Goal: Task Accomplishment & Management: Use online tool/utility

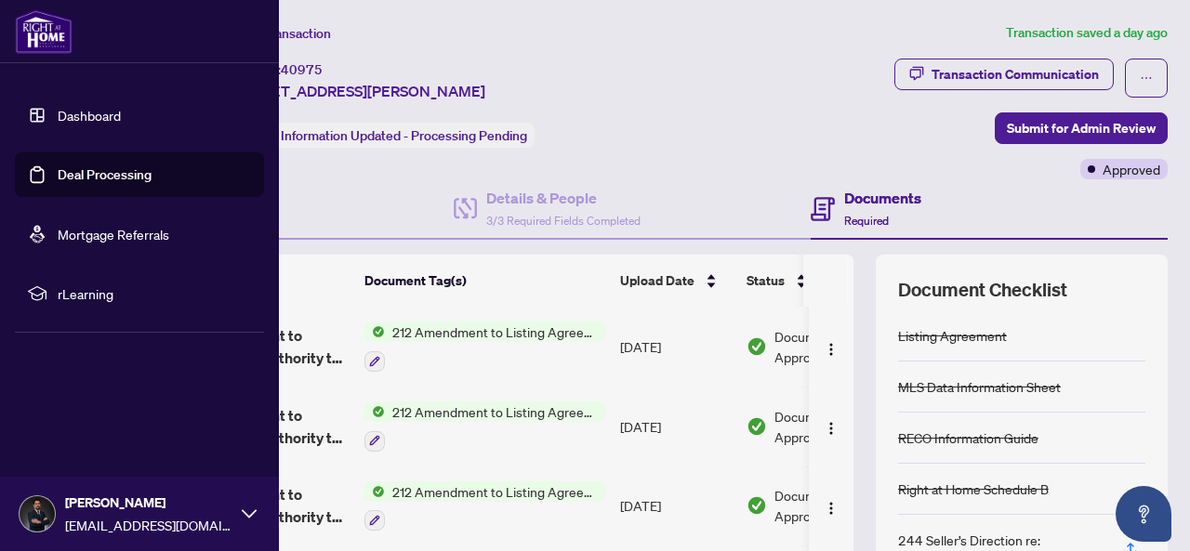
click at [58, 173] on link "Deal Processing" at bounding box center [105, 174] width 94 height 17
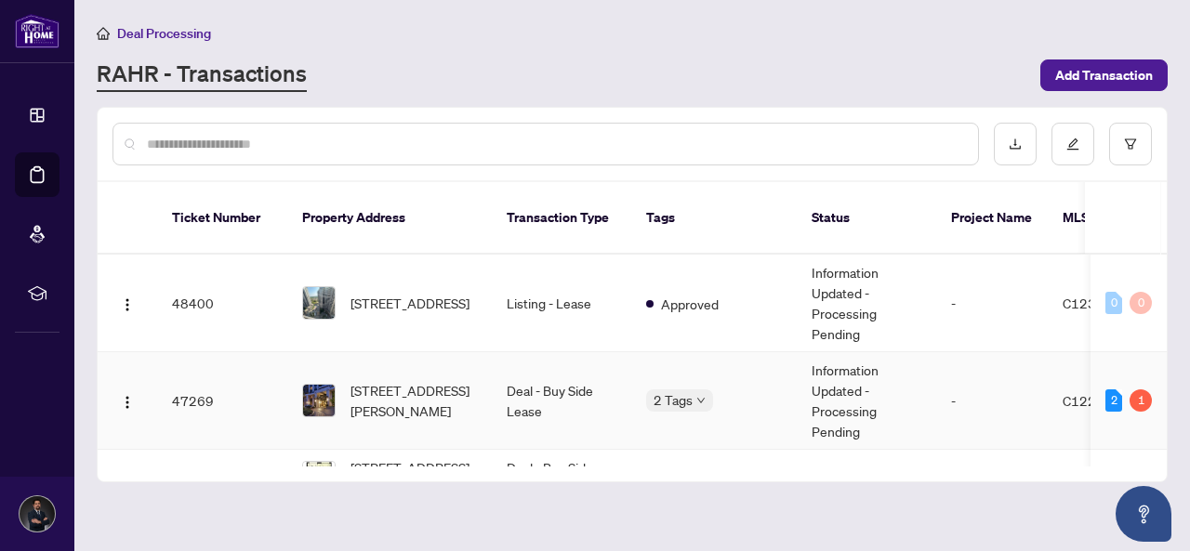
click at [418, 380] on span "[STREET_ADDRESS][PERSON_NAME]" at bounding box center [413, 400] width 126 height 41
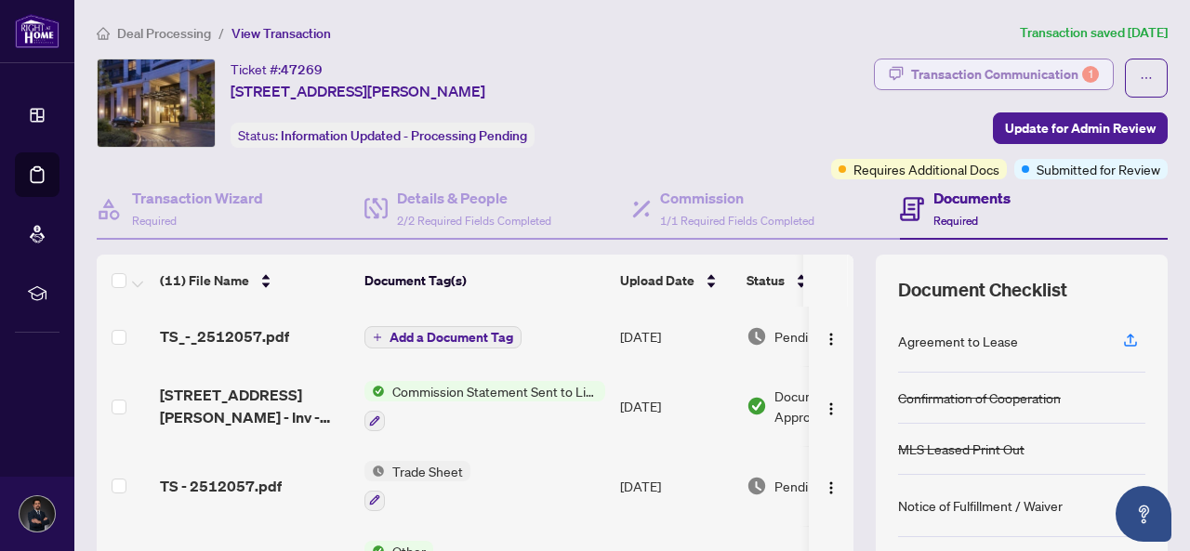
click at [1002, 73] on div "Transaction Communication 1" at bounding box center [1005, 74] width 188 height 30
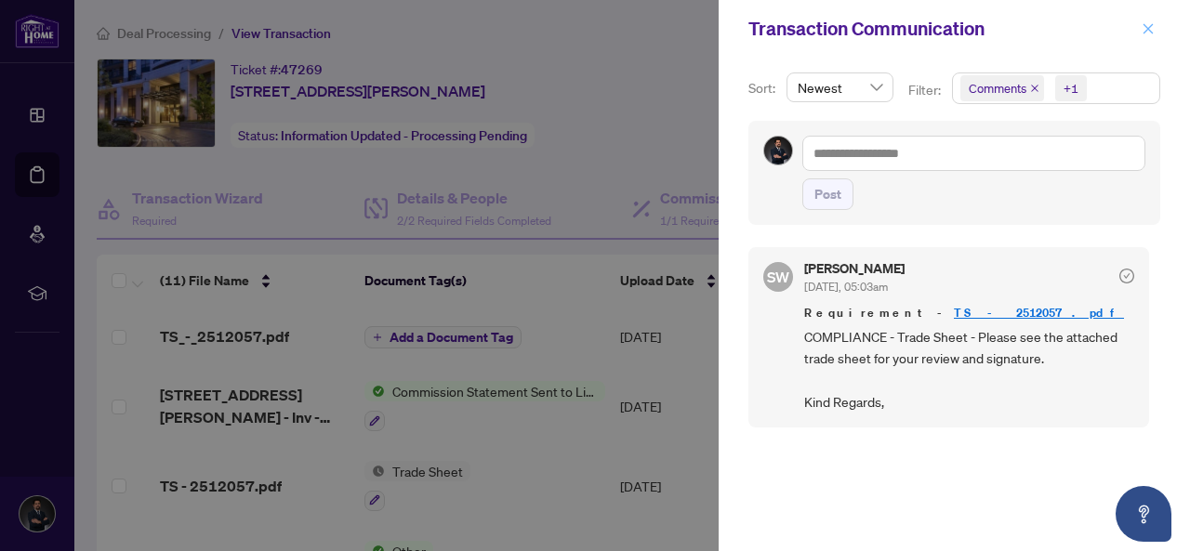
click at [1146, 26] on icon "close" at bounding box center [1148, 28] width 10 height 10
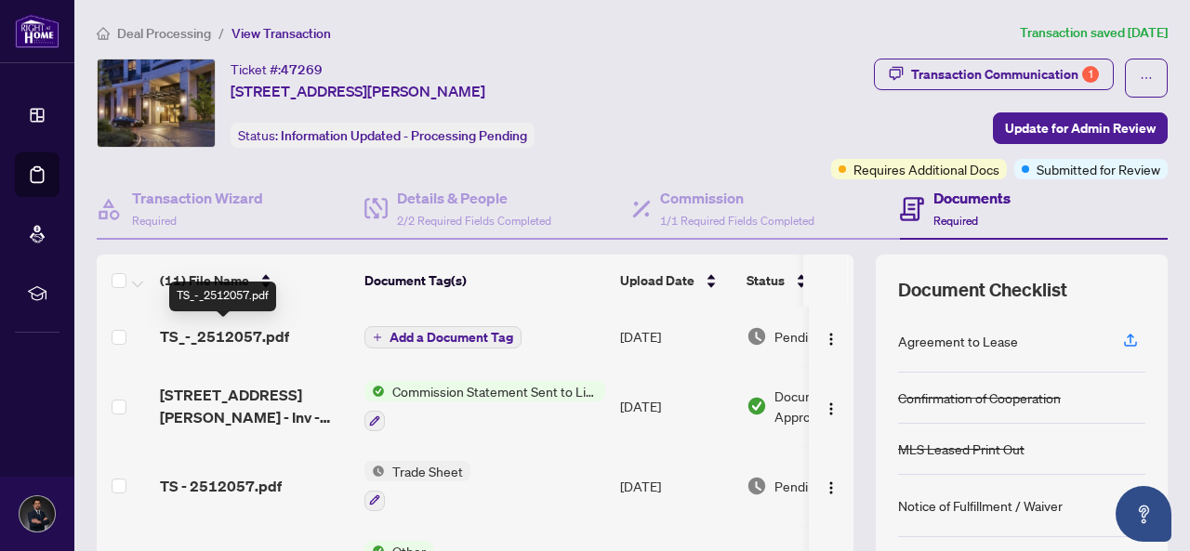
click at [247, 340] on span "TS_-_2512057.pdf" at bounding box center [224, 336] width 129 height 22
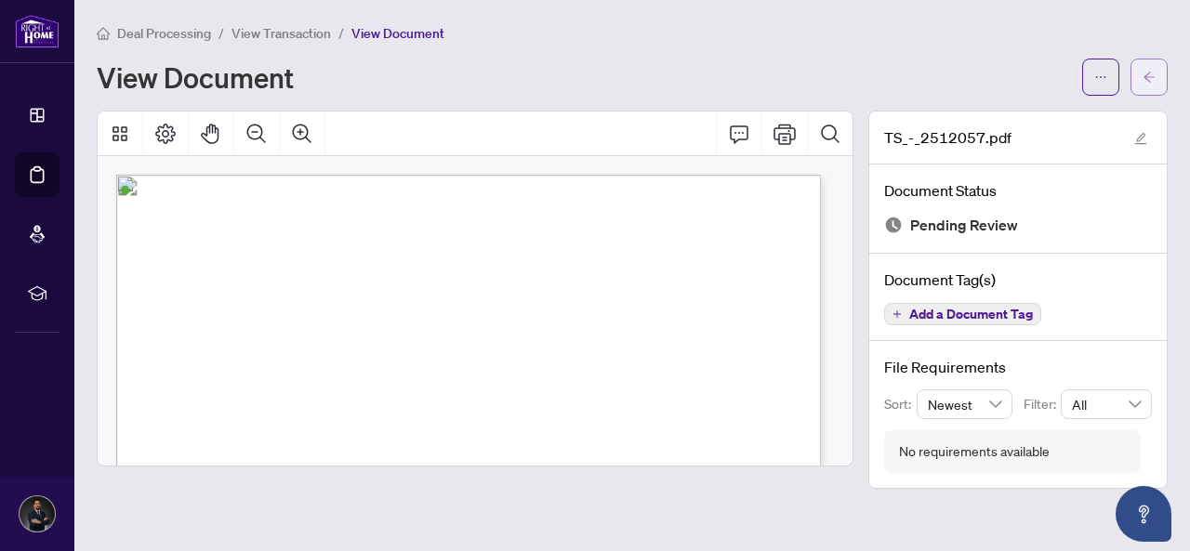
click at [1141, 73] on button "button" at bounding box center [1148, 77] width 37 height 37
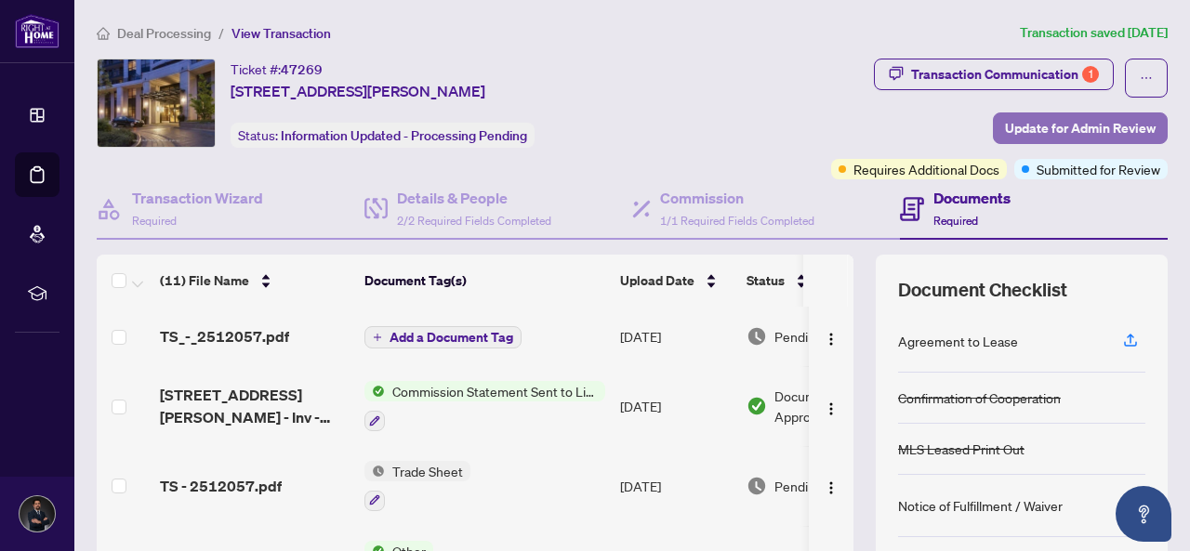
click at [1048, 133] on span "Update for Admin Review" at bounding box center [1080, 128] width 151 height 30
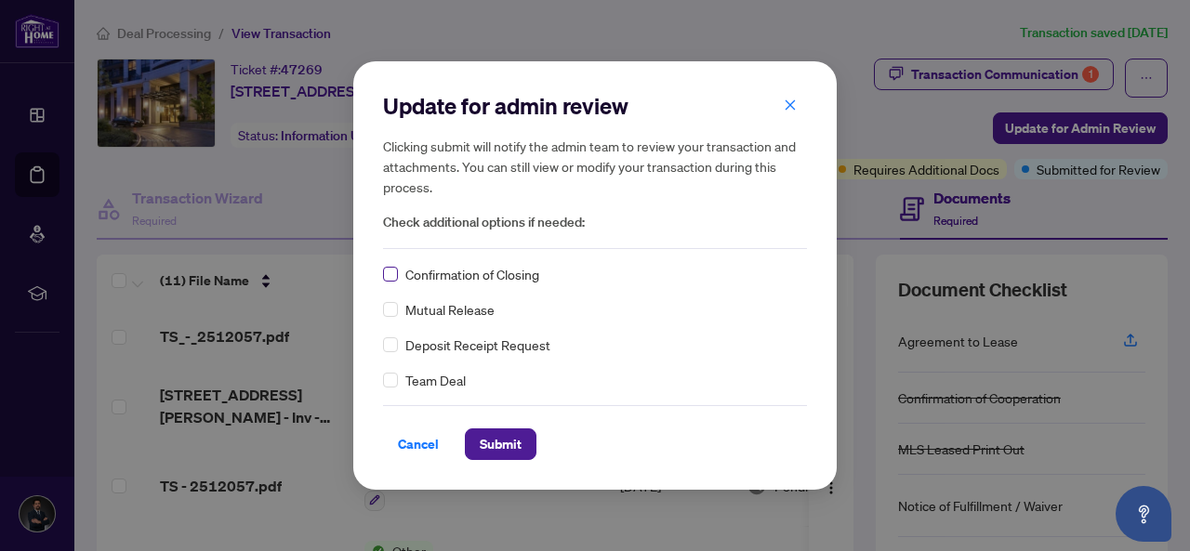
click at [389, 283] on label at bounding box center [390, 274] width 15 height 20
click at [491, 453] on span "Submit" at bounding box center [501, 444] width 42 height 30
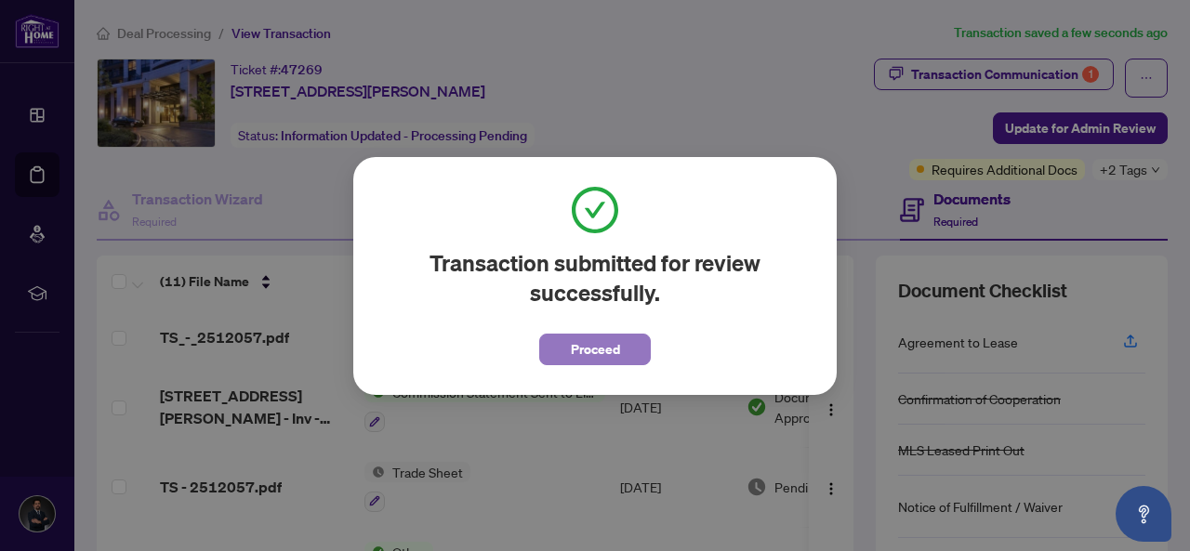
click at [619, 352] on button "Proceed" at bounding box center [595, 350] width 112 height 32
